Goal: Task Accomplishment & Management: Use online tool/utility

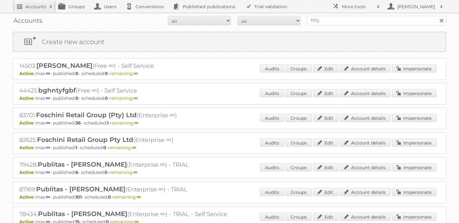
click at [28, 12] on link "Accounts" at bounding box center [34, 6] width 43 height 13
type input"] "Action"
click at [146, 16] on input "Search" at bounding box center [151, 21] width 10 height 10
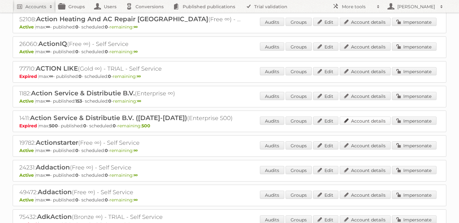
scroll to position [146, 0]
click at [376, 93] on link "Account details" at bounding box center [365, 96] width 51 height 8
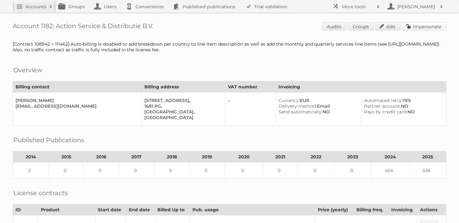
click at [417, 29] on link "Impersonate" at bounding box center [424, 26] width 45 height 8
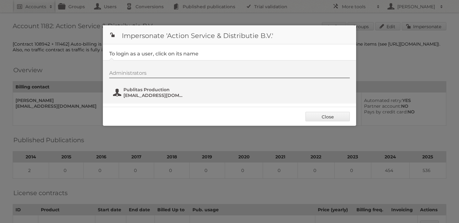
click at [134, 93] on span "fs+action@publitas.com" at bounding box center [154, 96] width 61 height 6
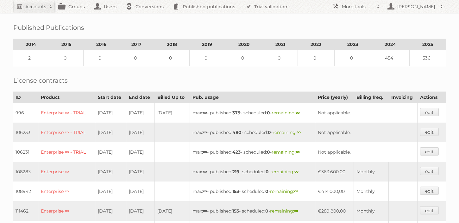
scroll to position [325, 0]
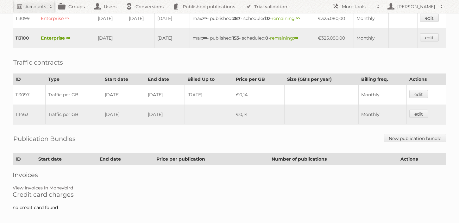
click at [67, 185] on link "View Invoices in Moneybird" at bounding box center [43, 188] width 61 height 6
